Goal: Transaction & Acquisition: Download file/media

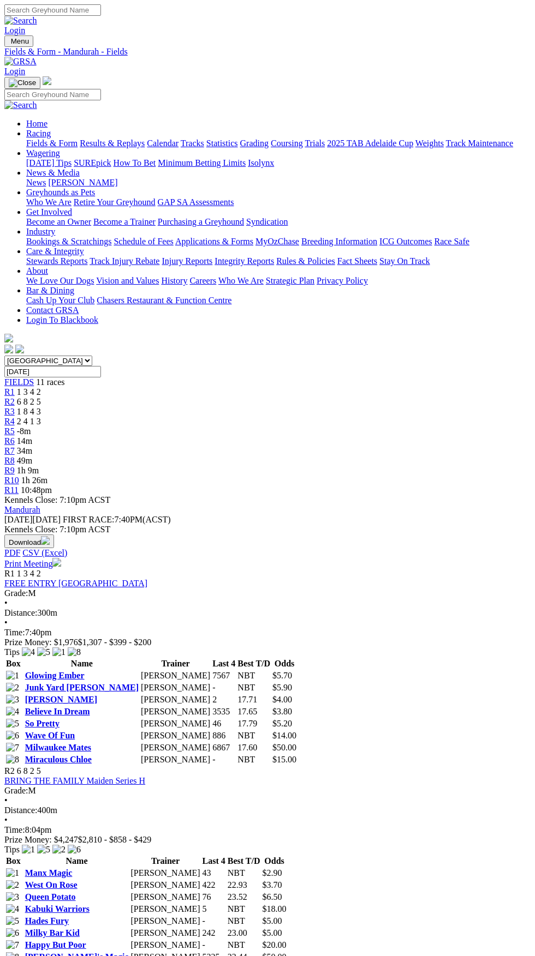
select select "SA"
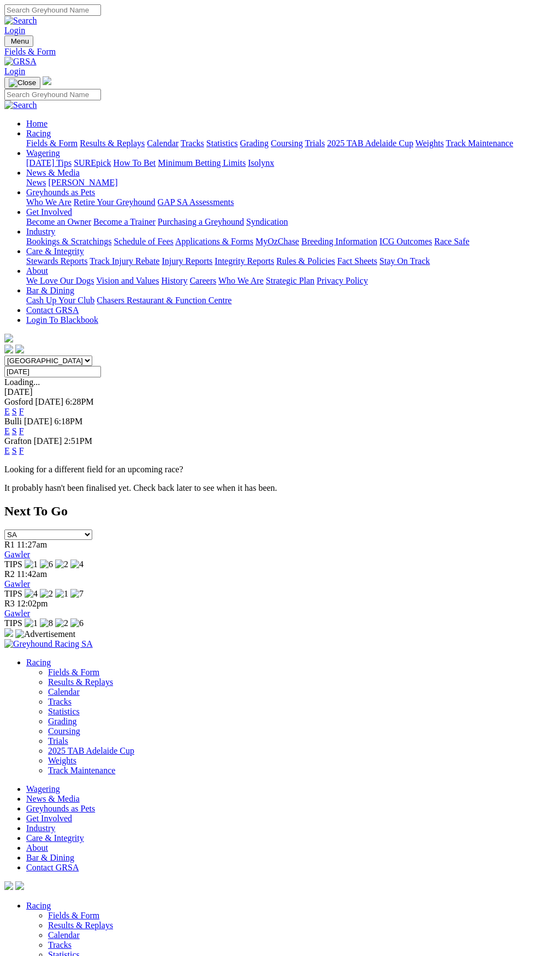
select select "NSW"
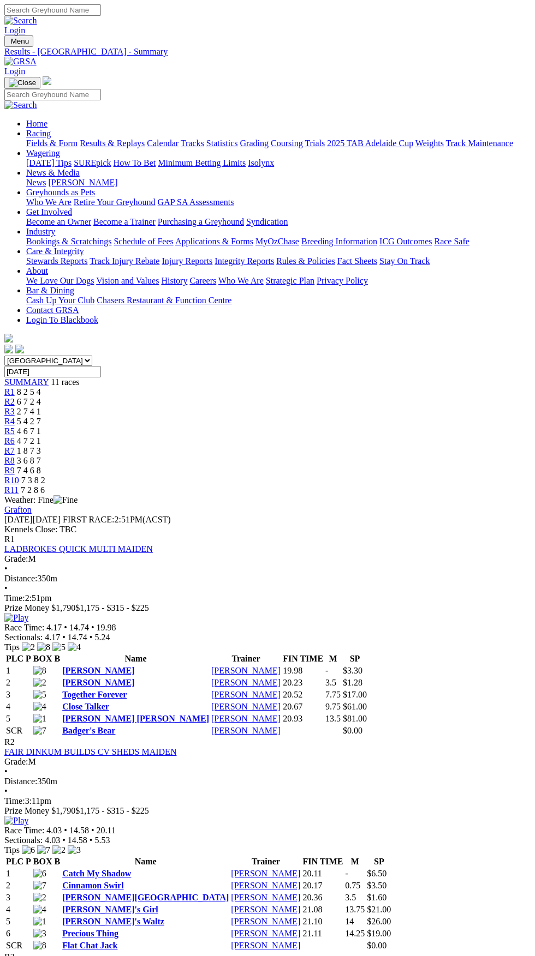
click at [24, 37] on span "Menu" at bounding box center [20, 41] width 18 height 8
click at [77, 140] on link "Fields & Form" at bounding box center [51, 143] width 51 height 9
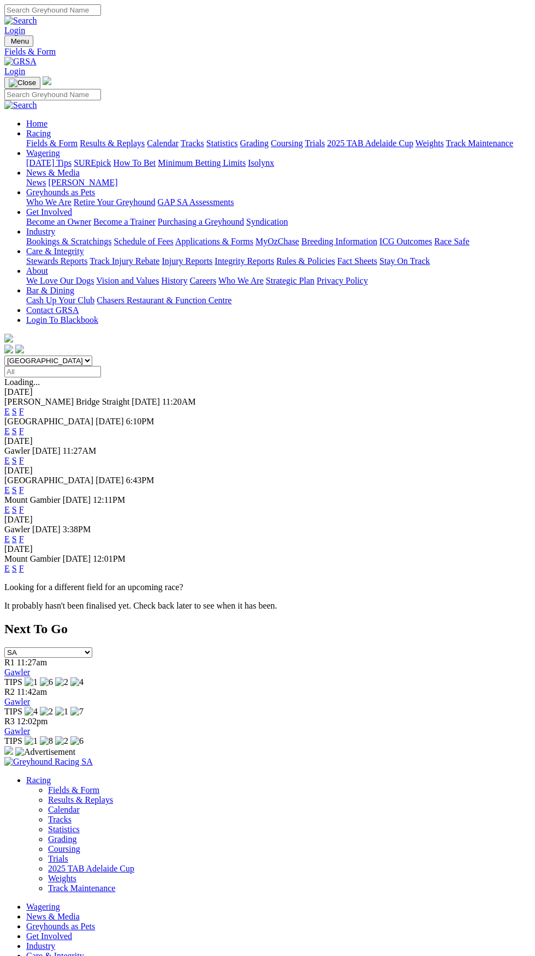
click at [101, 366] on input "Select date" at bounding box center [52, 371] width 97 height 11
click at [92, 356] on select "South Australia New South Wales Northern Territory Queensland Tasmania Victoria…" at bounding box center [48, 361] width 88 height 10
select select "WA"
click at [4, 356] on select "South Australia New South Wales Northern Territory Queensland Tasmania Victoria…" at bounding box center [48, 361] width 88 height 10
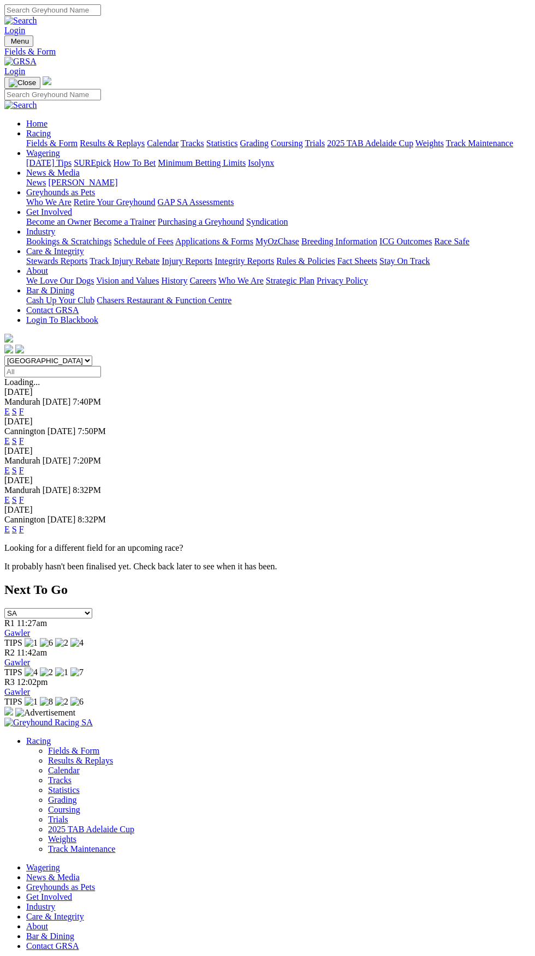
click at [24, 407] on link "F" at bounding box center [21, 411] width 5 height 9
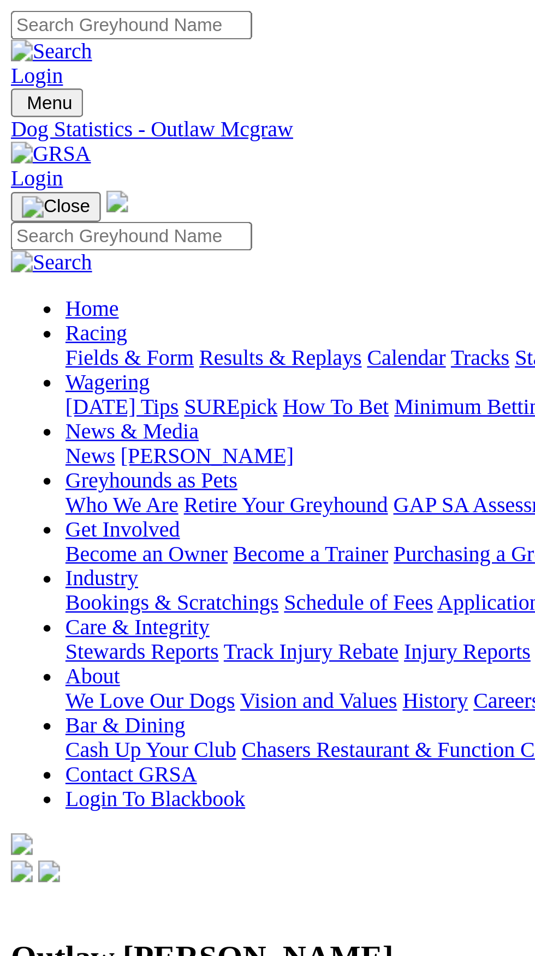
click at [9, 44] on img "Toggle navigation" at bounding box center [9, 44] width 0 height 0
click at [77, 146] on link "Fields & Form" at bounding box center [51, 143] width 51 height 9
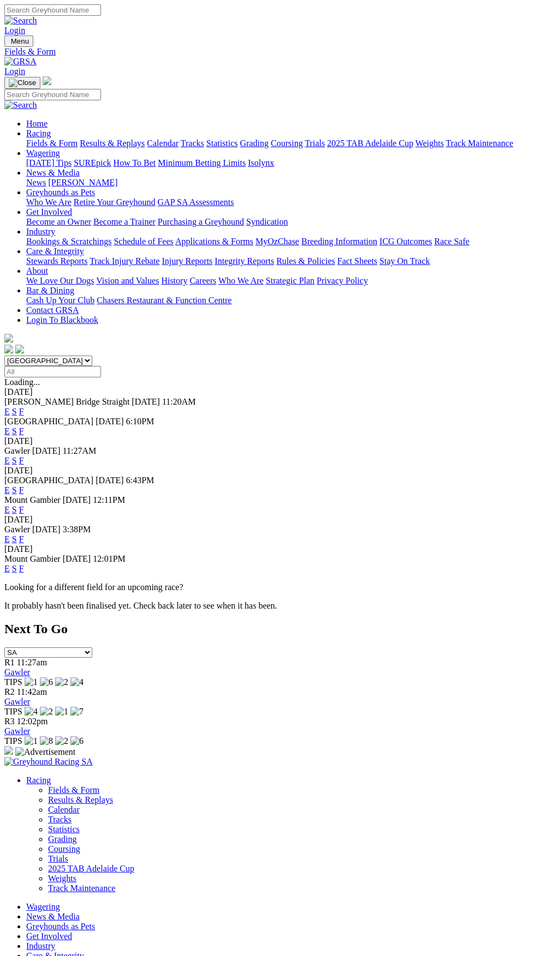
click at [101, 366] on input "Select date" at bounding box center [52, 371] width 97 height 11
type input "[DATE]"
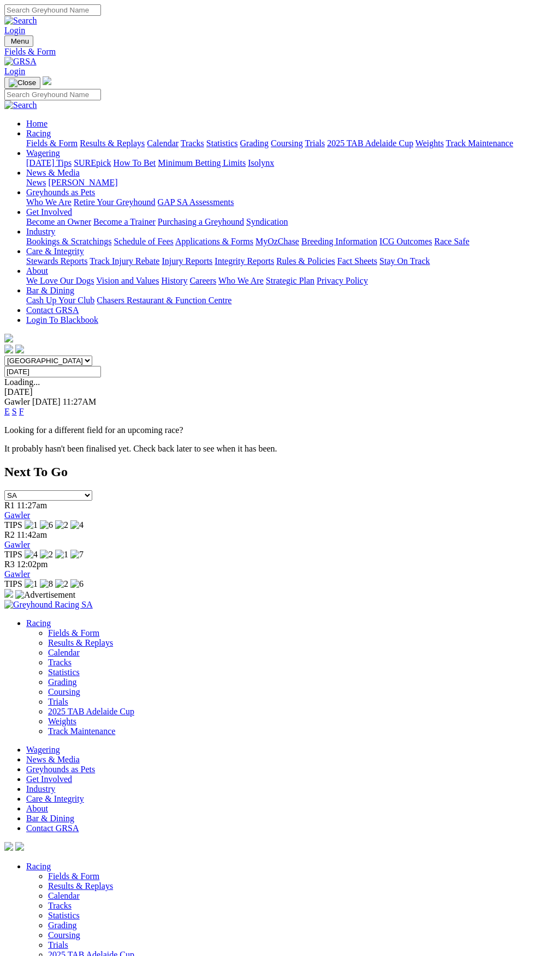
click at [24, 407] on link "F" at bounding box center [21, 411] width 5 height 9
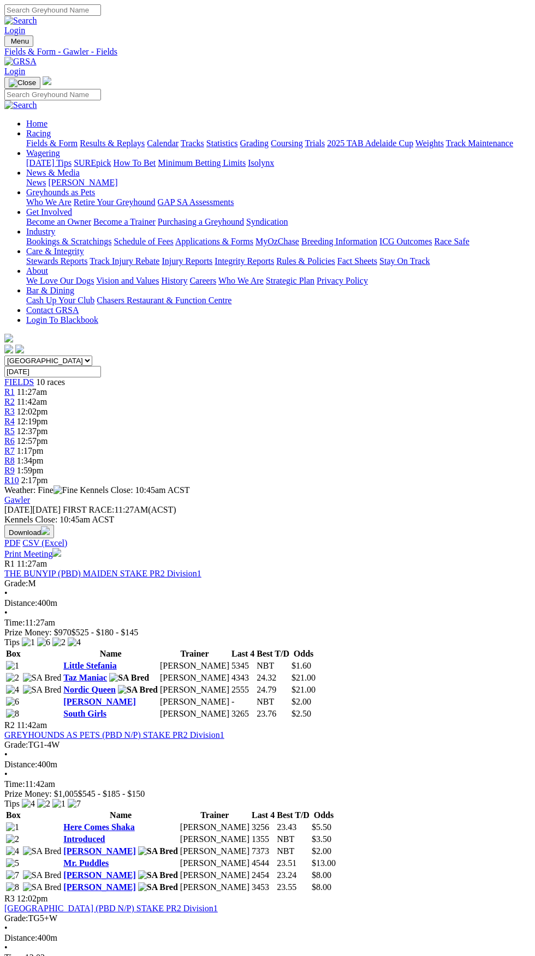
click at [50, 526] on img "button" at bounding box center [45, 530] width 9 height 9
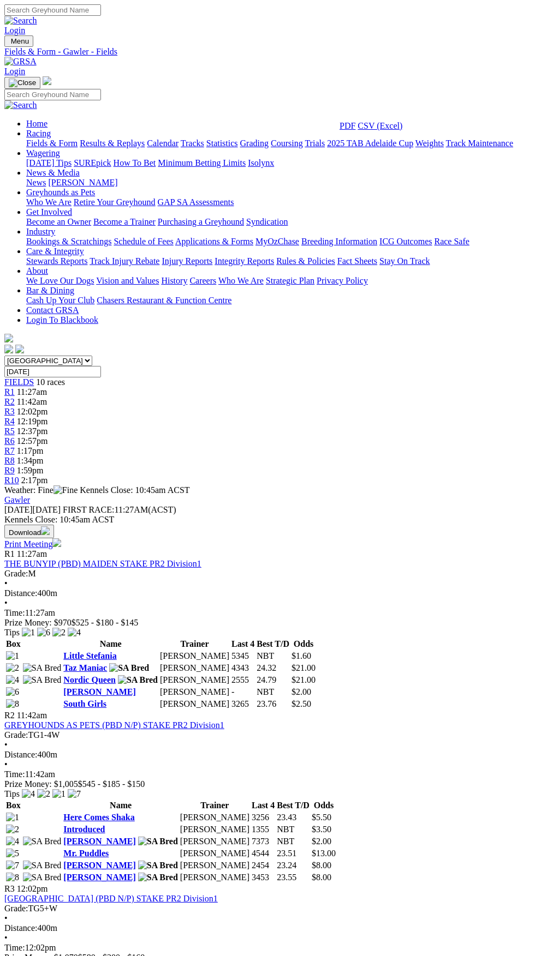
click at [402, 130] on link "CSV (Excel)" at bounding box center [379, 125] width 45 height 9
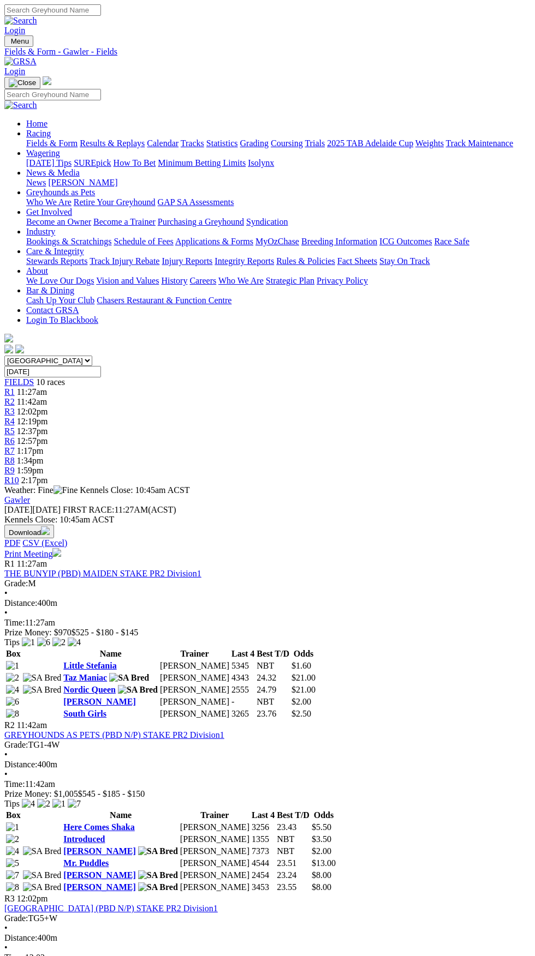
click at [92, 356] on select "South Australia New South Wales Northern Territory Queensland Tasmania Victoria…" at bounding box center [48, 361] width 88 height 10
select select "VIC"
click at [4, 356] on select "South Australia New South Wales Northern Territory Queensland Tasmania Victoria…" at bounding box center [48, 361] width 88 height 10
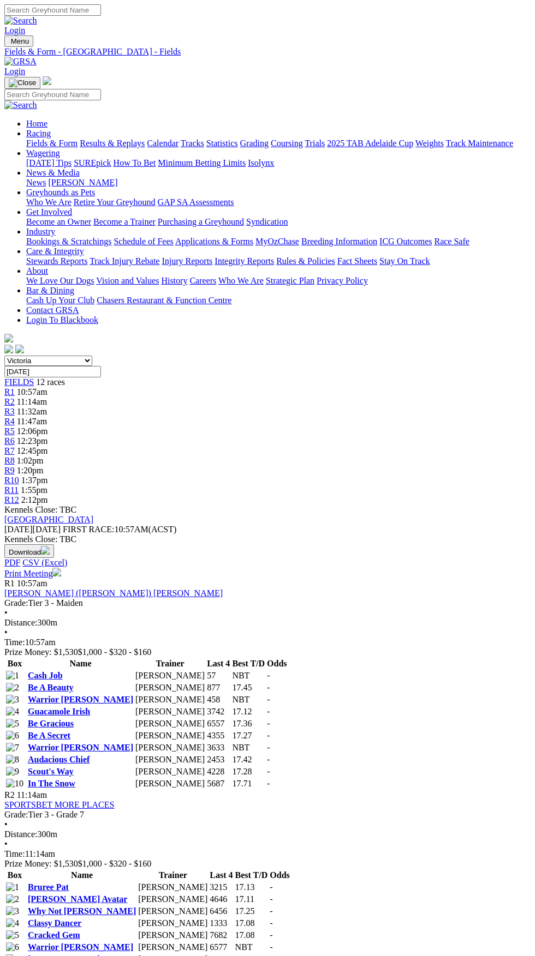
click at [54, 544] on button "Download" at bounding box center [29, 551] width 50 height 14
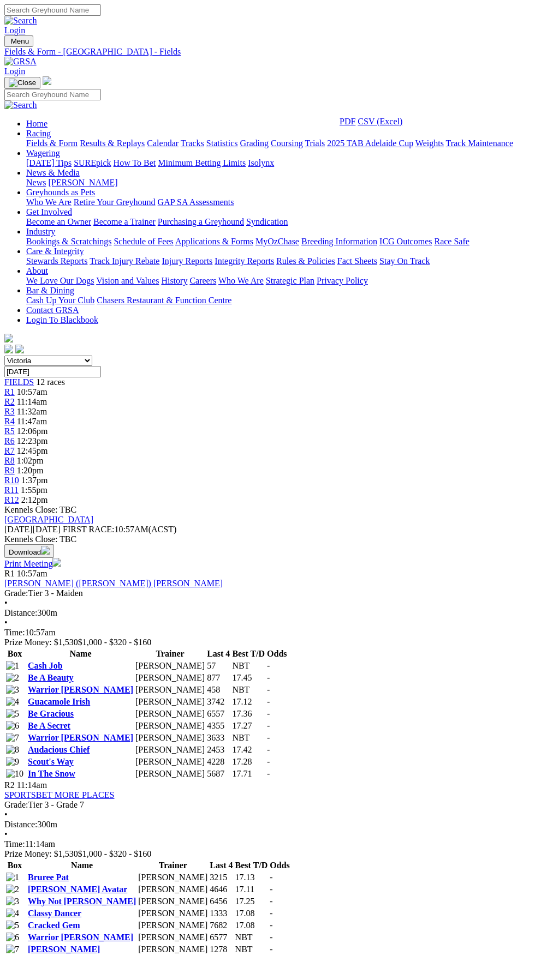
click at [395, 126] on link "CSV (Excel)" at bounding box center [379, 121] width 45 height 9
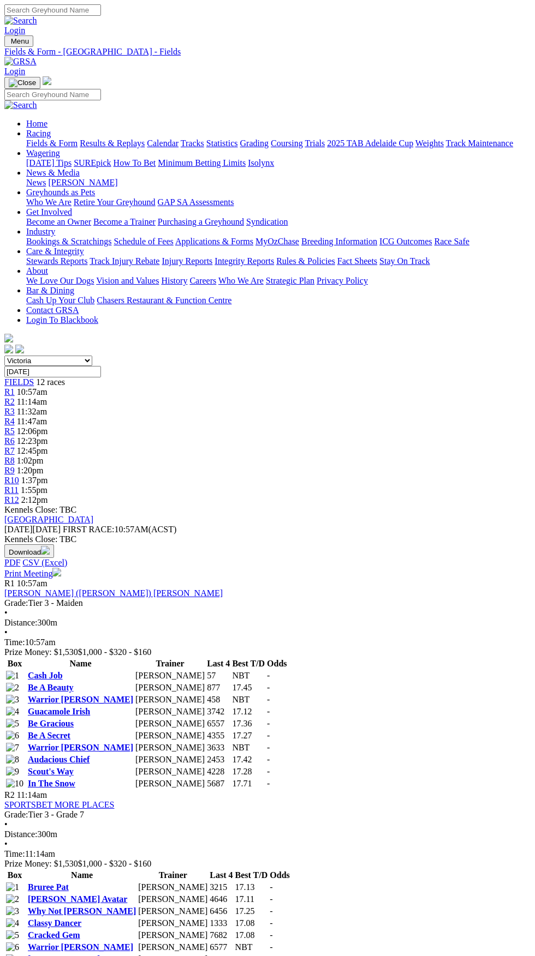
click at [92, 356] on select "South Australia New South Wales Northern Territory Queensland Tasmania Victoria…" at bounding box center [48, 361] width 88 height 10
select select "SA"
click at [4, 356] on select "South Australia New South Wales Northern Territory Queensland Tasmania Victoria…" at bounding box center [48, 361] width 88 height 10
click at [92, 356] on select "South Australia New South Wales Northern Territory Queensland Tasmania Victoria…" at bounding box center [48, 361] width 88 height 10
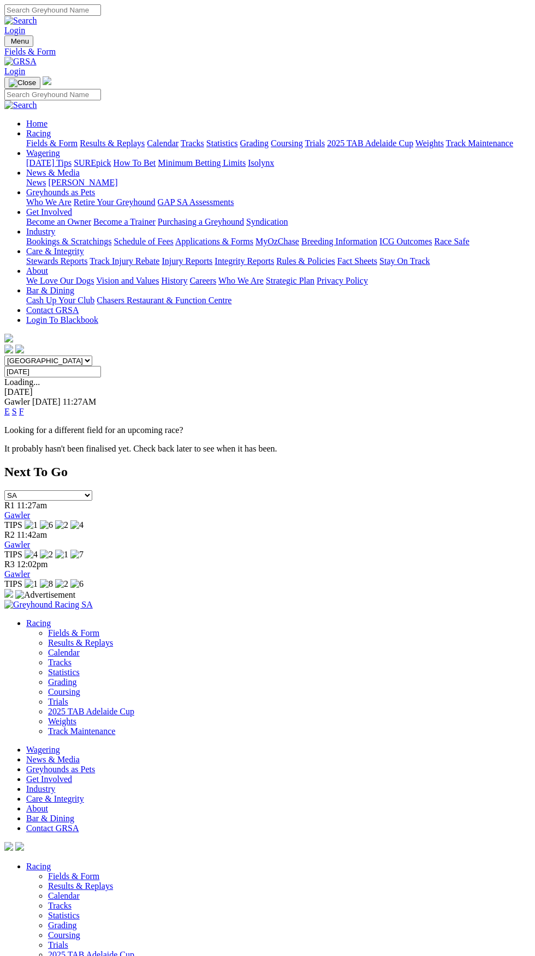
select select "[GEOGRAPHIC_DATA]"
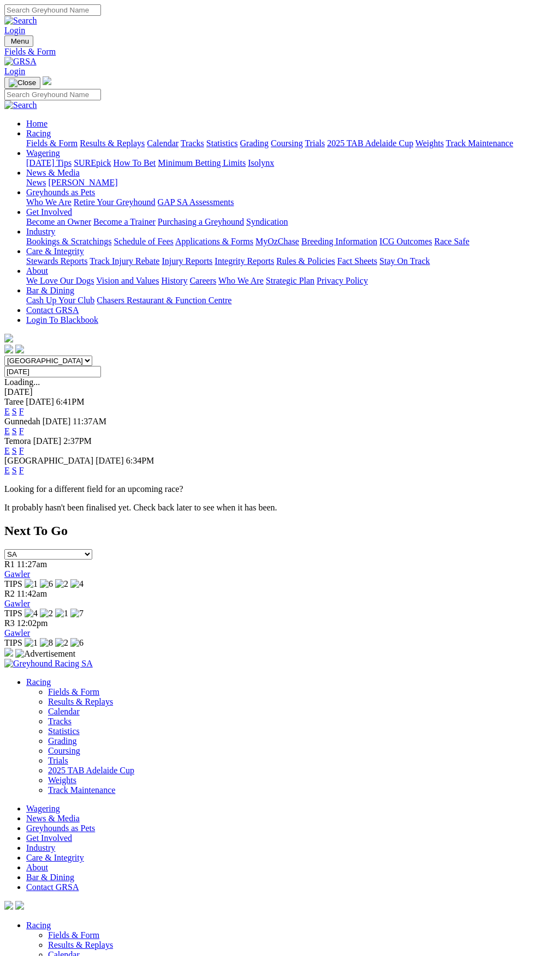
click at [24, 427] on link "F" at bounding box center [21, 431] width 5 height 9
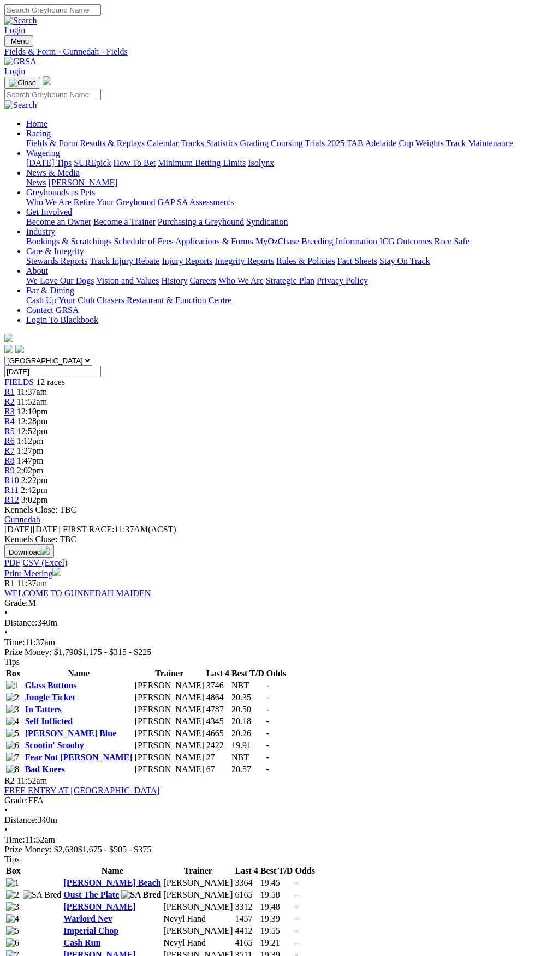
click at [54, 544] on button "Download" at bounding box center [29, 551] width 50 height 14
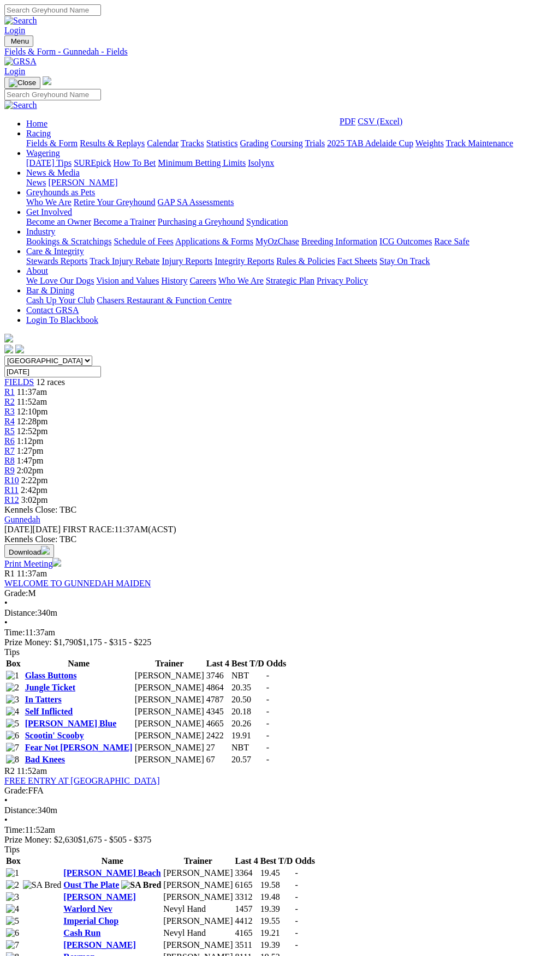
click at [390, 126] on link "CSV (Excel)" at bounding box center [379, 121] width 45 height 9
